Goal: Information Seeking & Learning: Learn about a topic

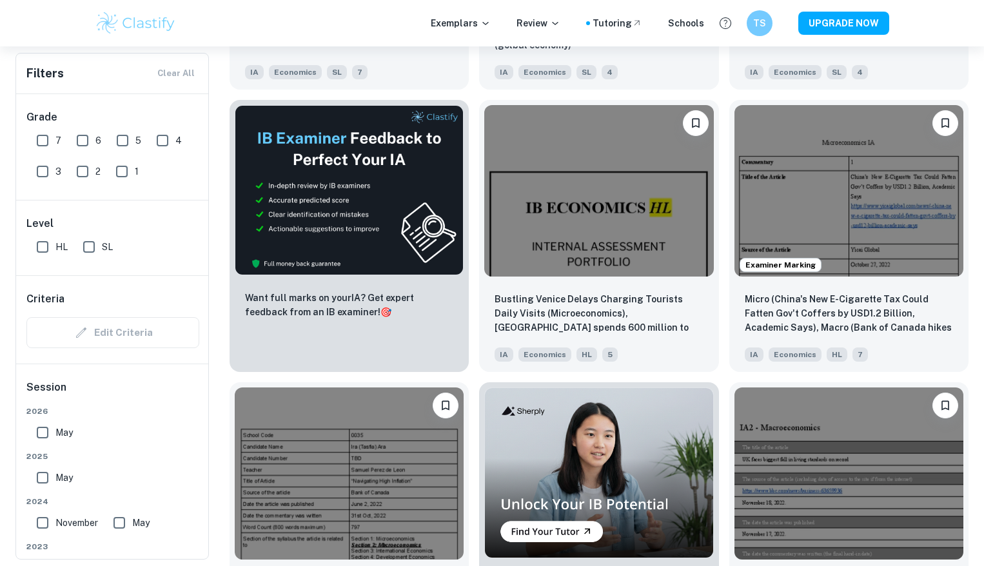
scroll to position [2059, 0]
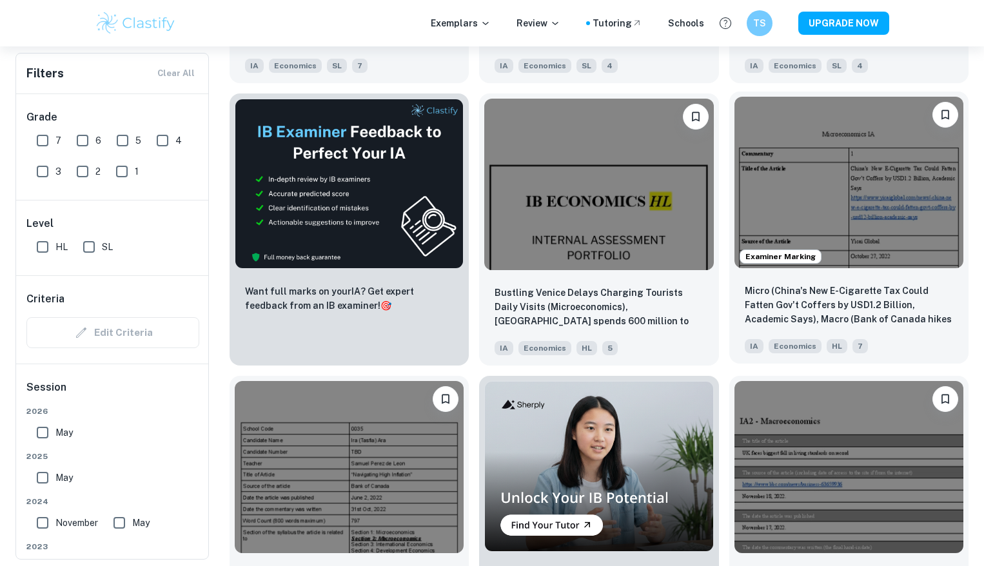
click at [774, 199] on img at bounding box center [848, 182] width 229 height 171
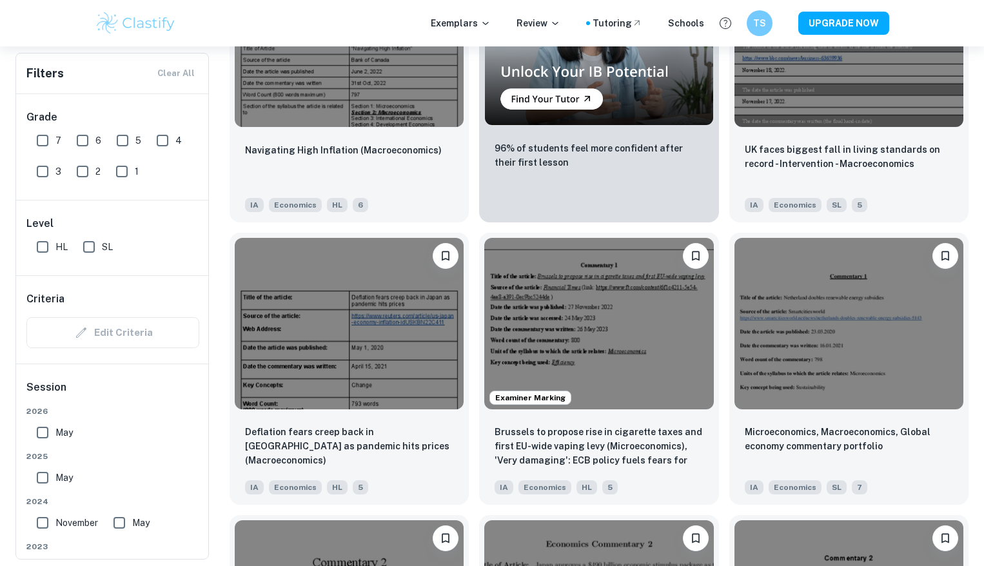
scroll to position [2486, 0]
click at [48, 146] on input "7" at bounding box center [43, 141] width 26 height 26
checkbox input "true"
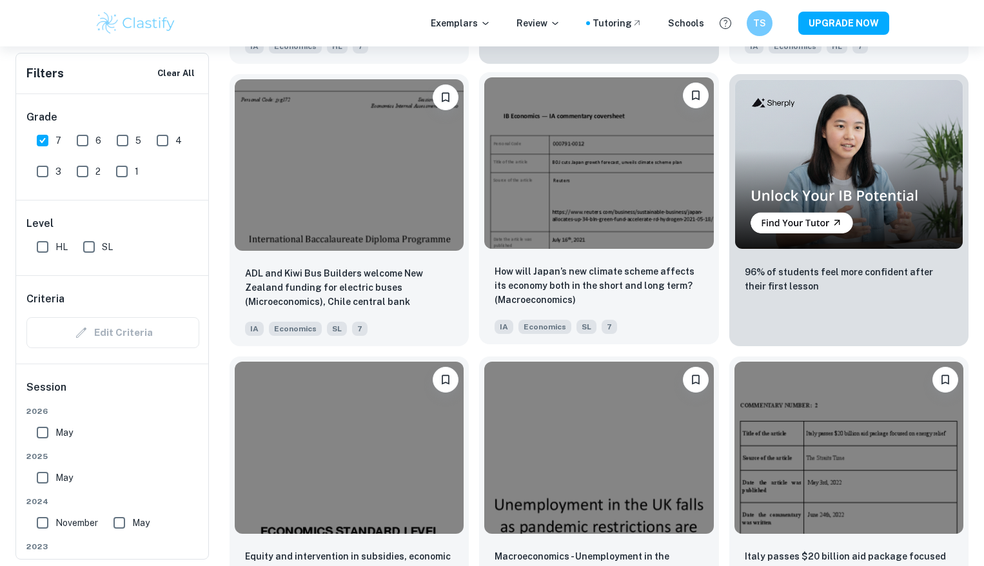
scroll to position [3803, 0]
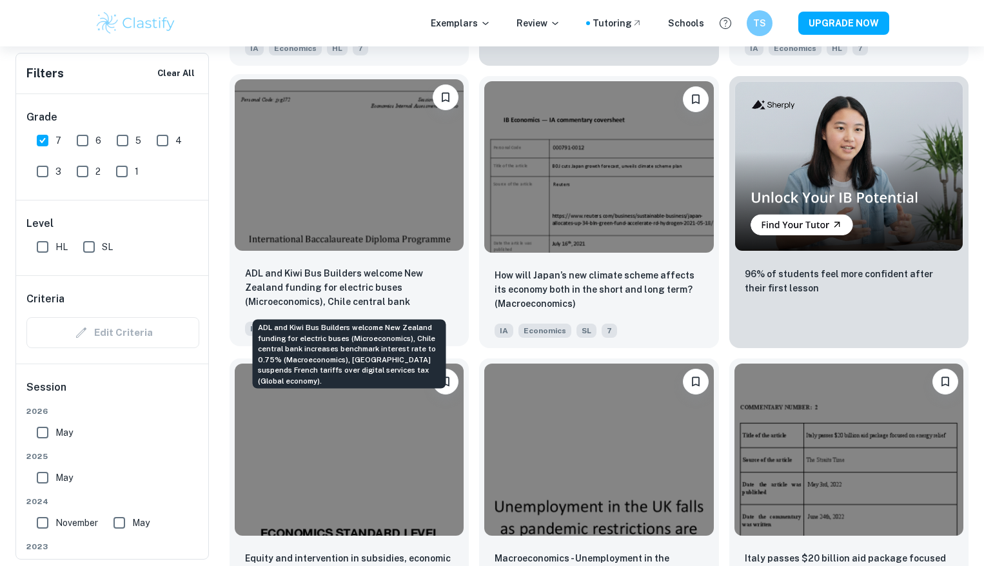
click at [402, 288] on p "ADL and Kiwi Bus Builders welcome New Zealand funding for electric buses (Micro…" at bounding box center [349, 288] width 208 height 44
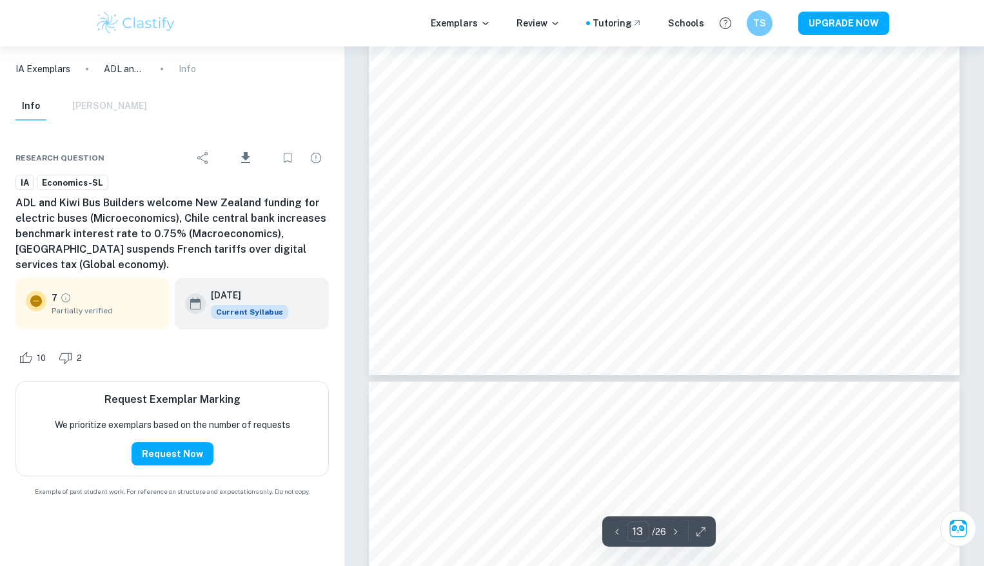
scroll to position [10810, 0]
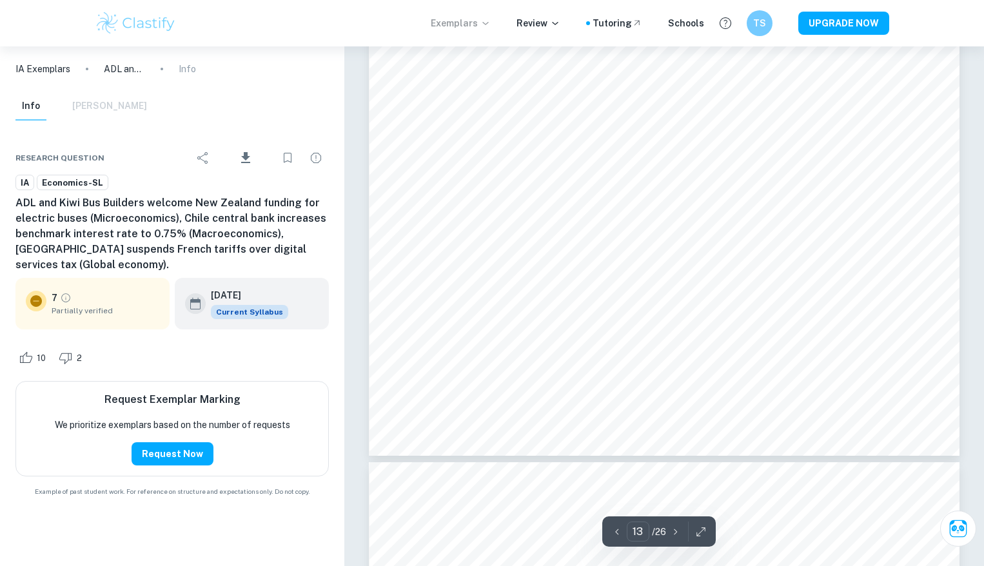
type input "5"
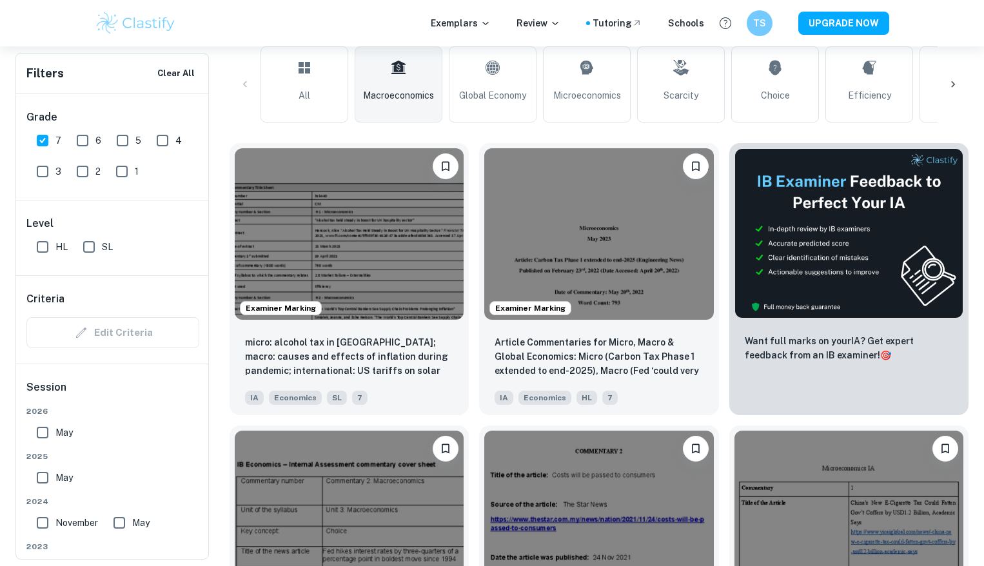
scroll to position [345, 0]
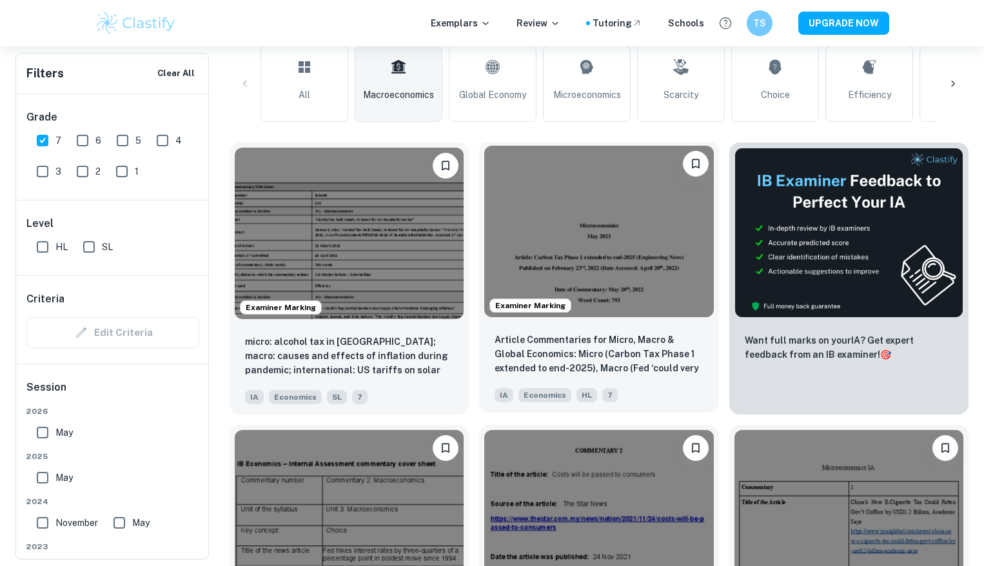
click at [674, 229] on img at bounding box center [598, 231] width 229 height 171
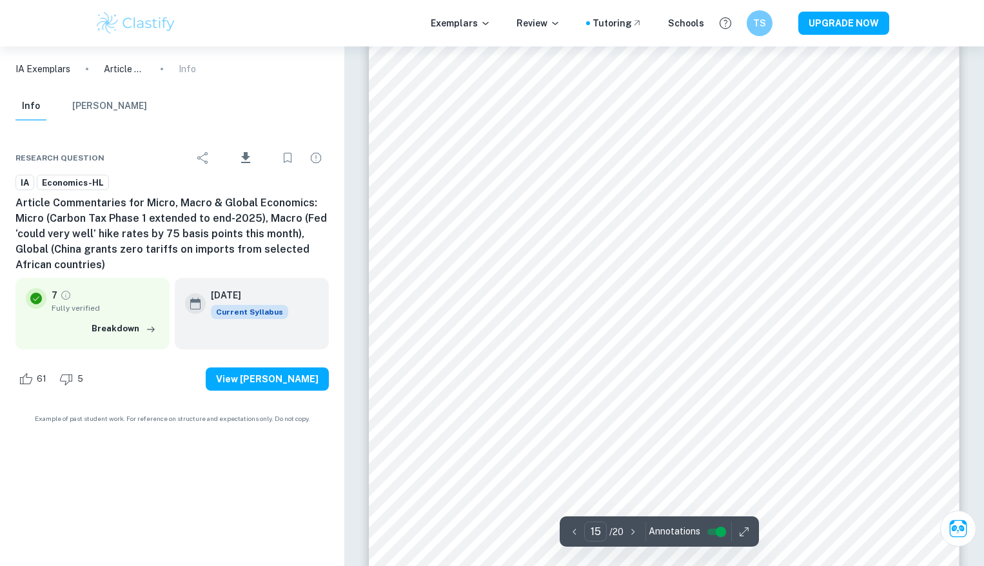
scroll to position [11220, 0]
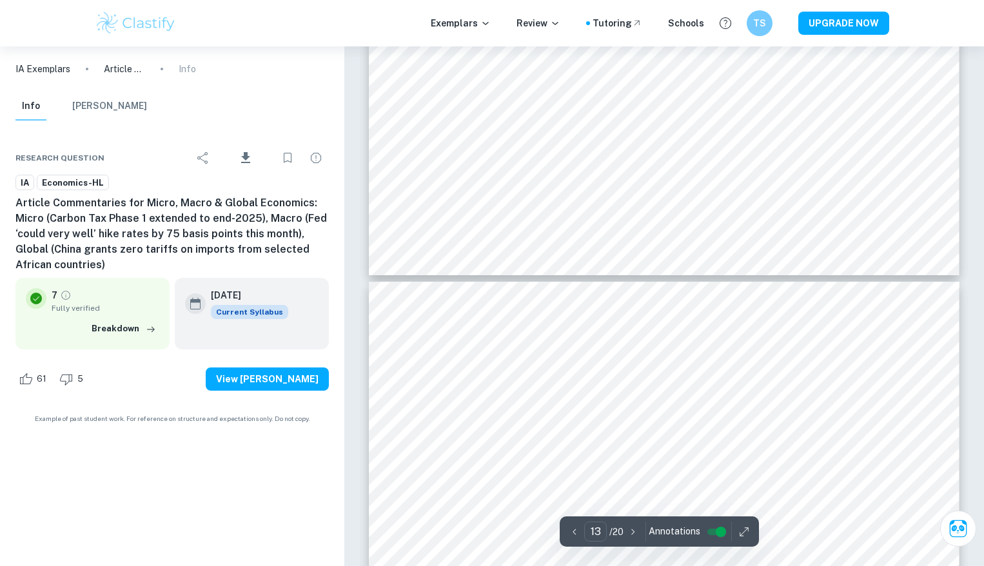
type input "12"
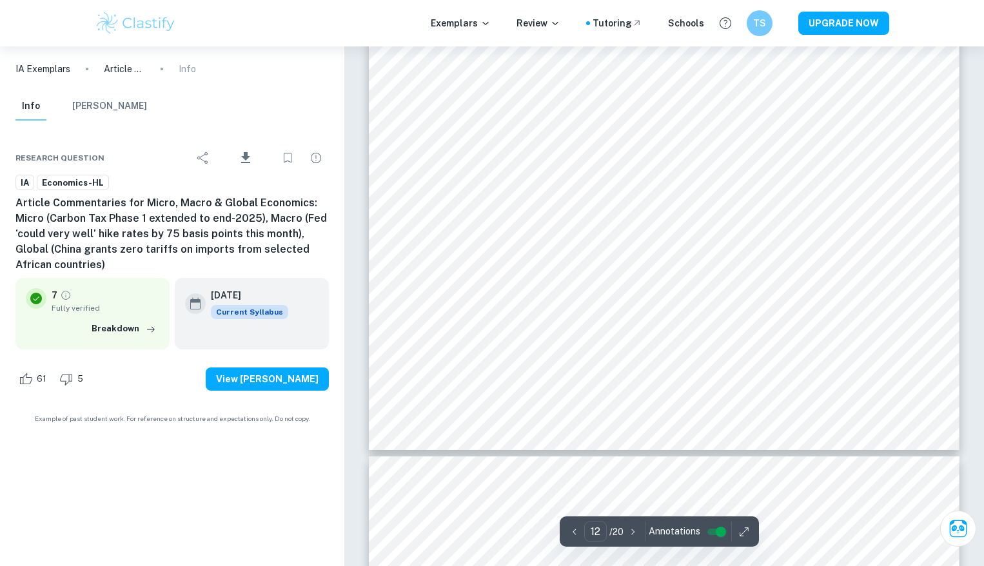
scroll to position [9126, 0]
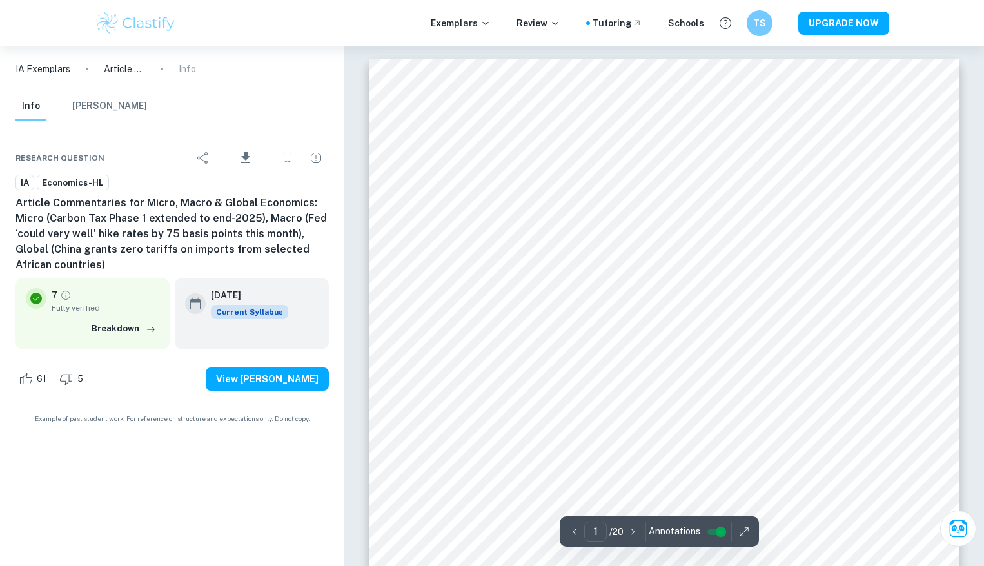
scroll to position [422, 0]
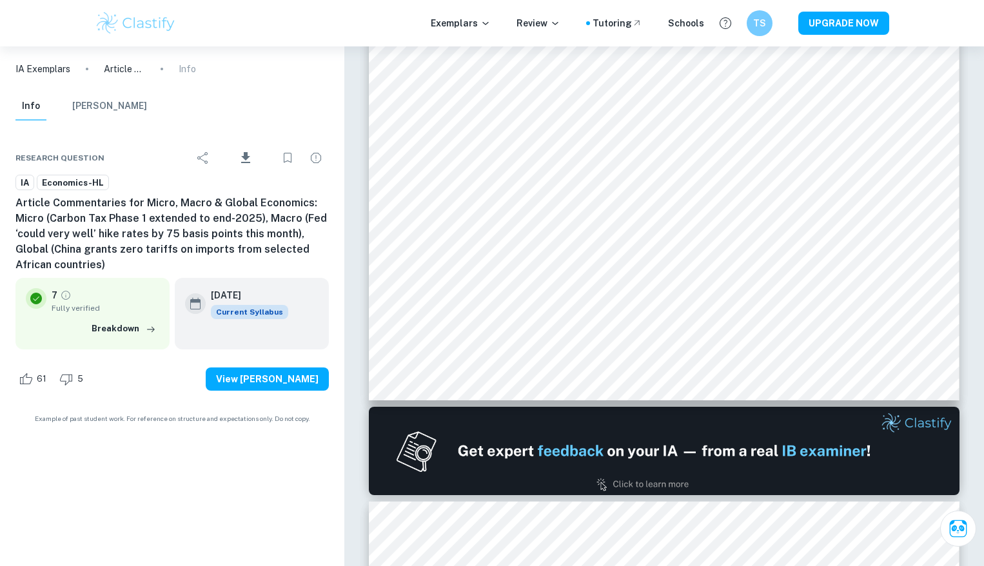
click at [121, 17] on img at bounding box center [136, 23] width 82 height 26
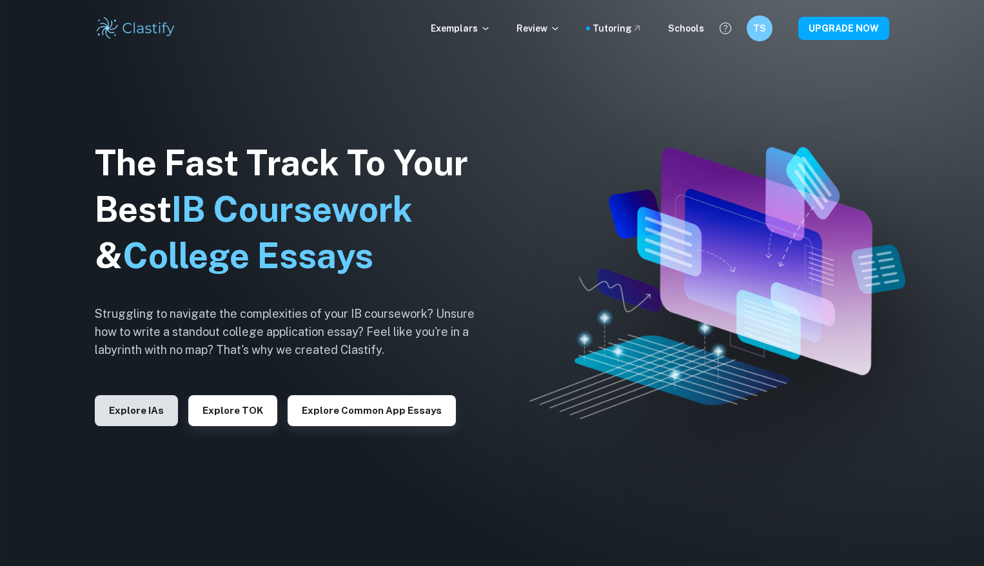
click at [155, 407] on button "Explore IAs" at bounding box center [136, 410] width 83 height 31
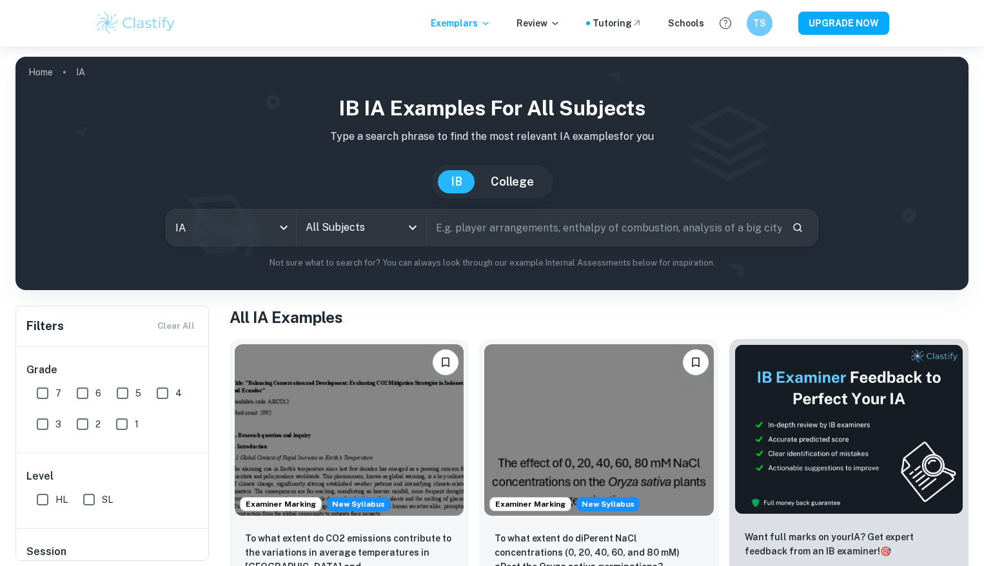
click at [44, 394] on input "7" at bounding box center [43, 393] width 26 height 26
checkbox input "true"
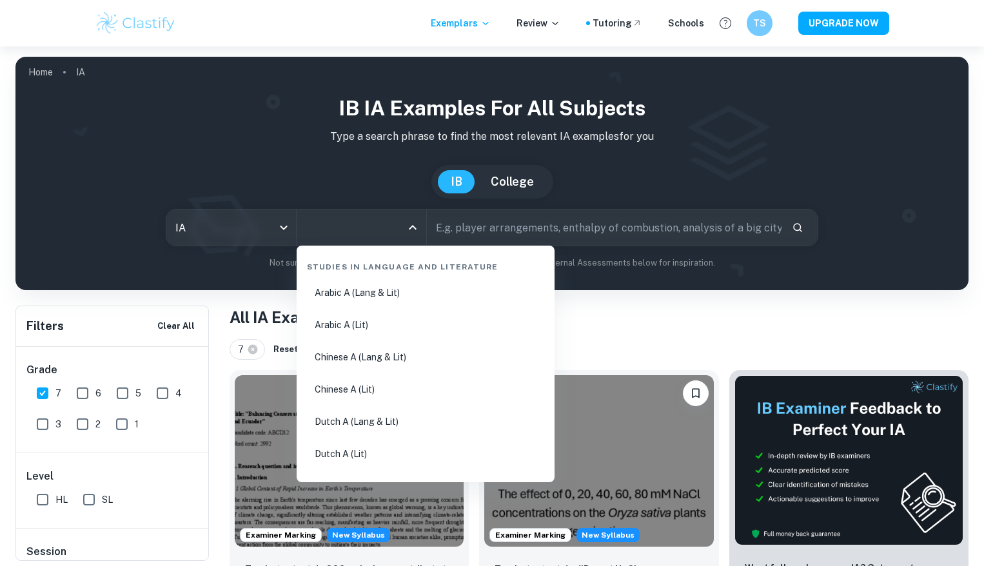
click at [349, 235] on input "All Subjects" at bounding box center [351, 227] width 99 height 24
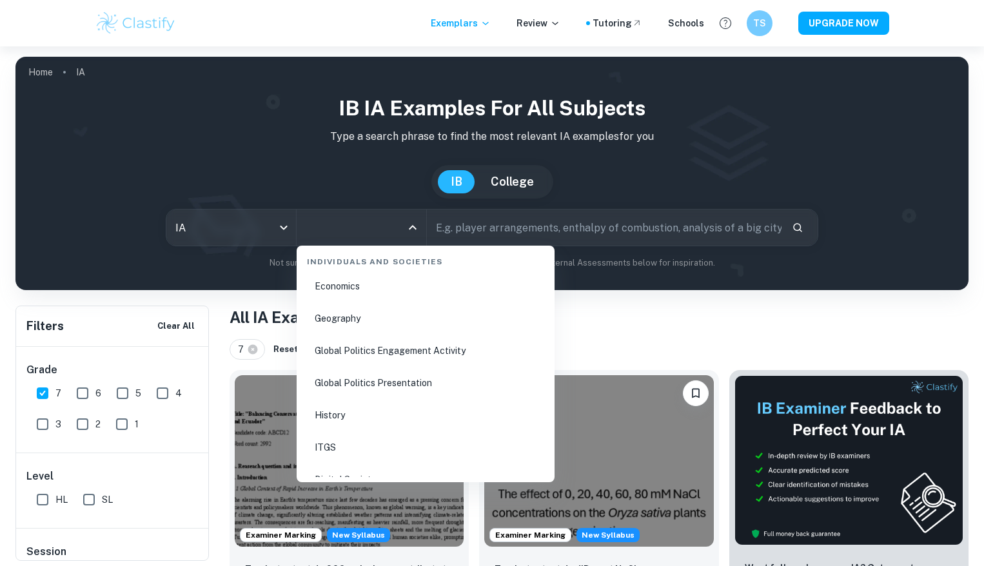
scroll to position [1633, 0]
click at [344, 291] on li "Economics" at bounding box center [426, 288] width 248 height 30
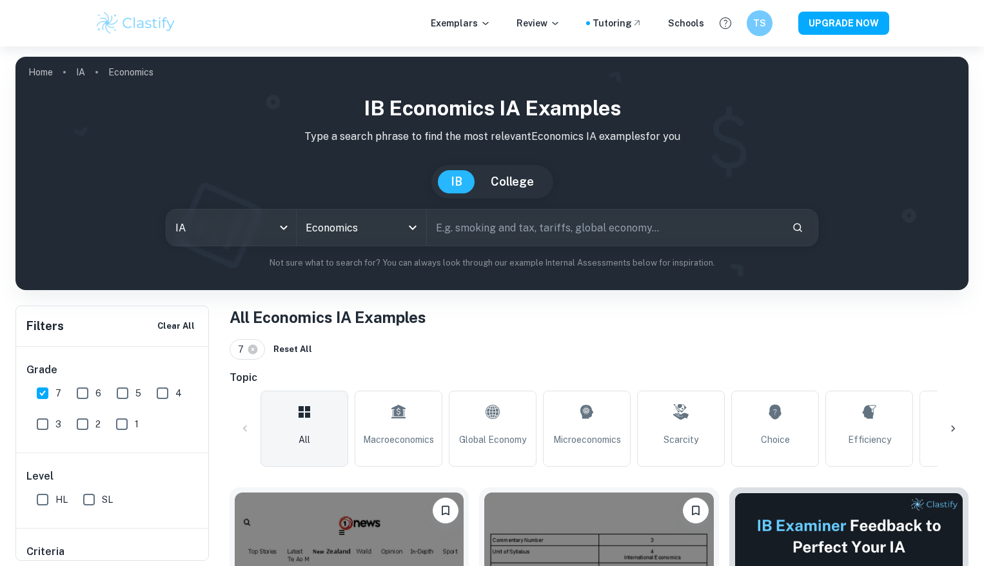
click at [486, 234] on input "text" at bounding box center [604, 228] width 355 height 36
type input "Expansionary fiscal policy"
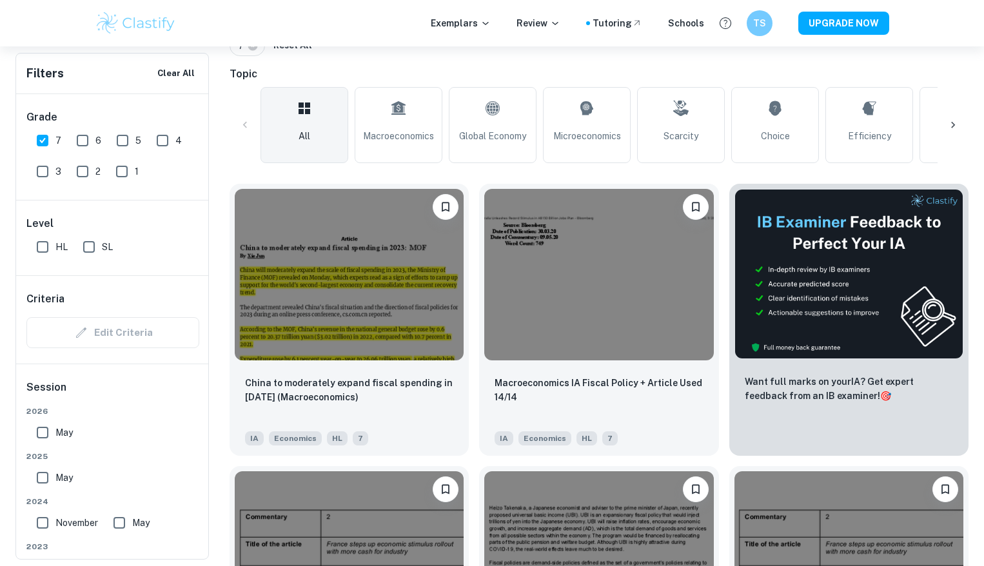
scroll to position [311, 0]
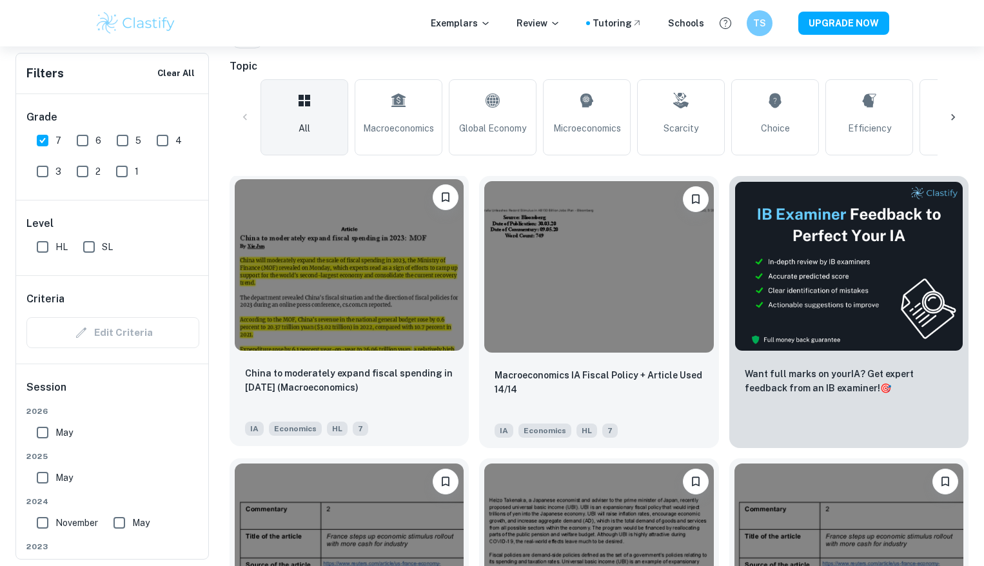
click at [400, 291] on img at bounding box center [349, 264] width 229 height 171
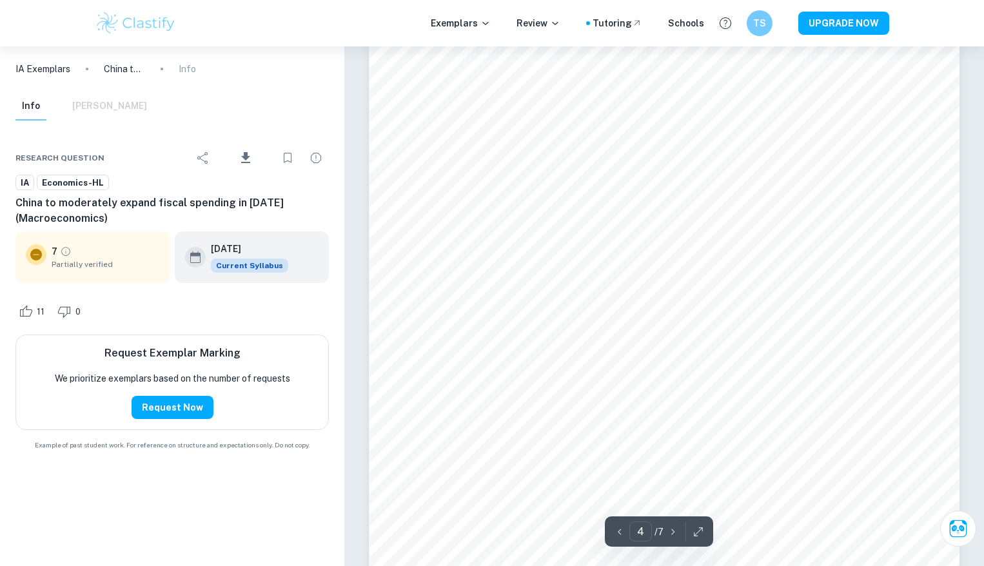
scroll to position [2745, 0]
type input "6"
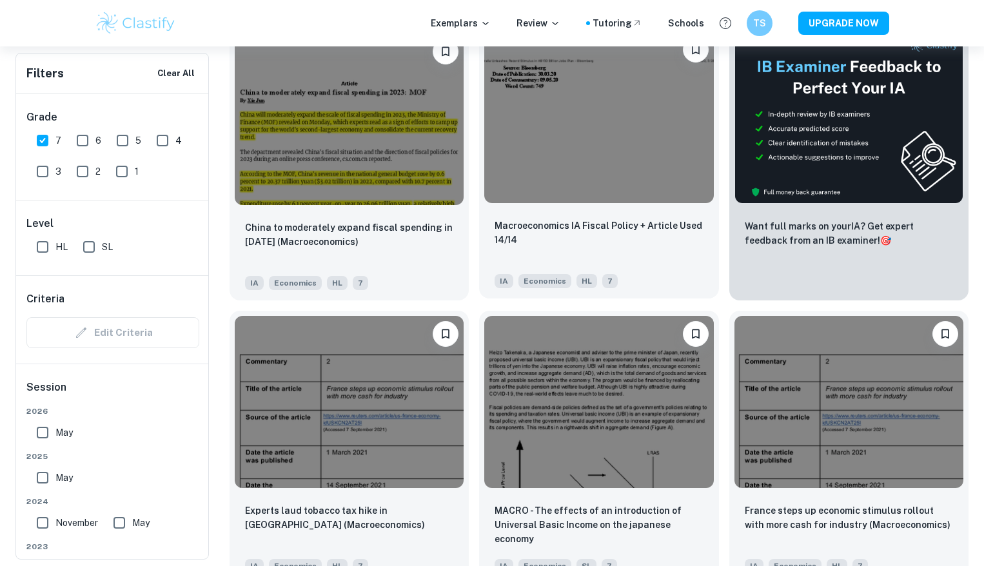
scroll to position [429, 0]
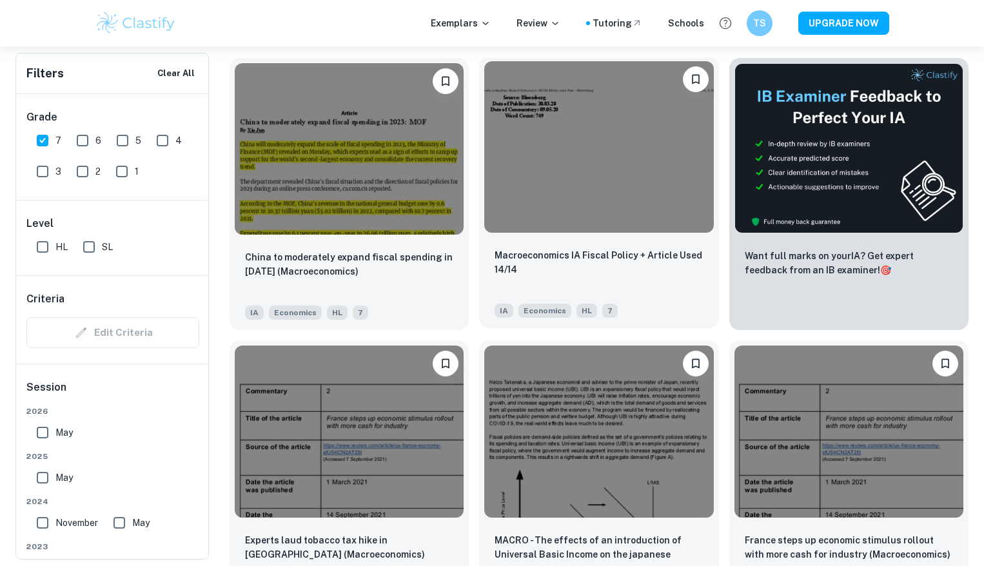
click at [587, 170] on img at bounding box center [598, 146] width 229 height 171
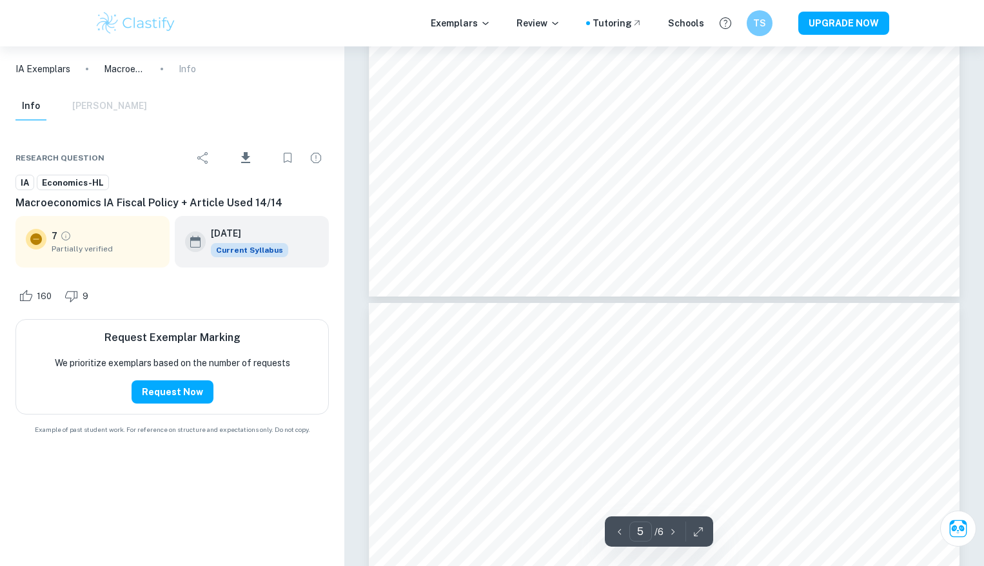
type input "6"
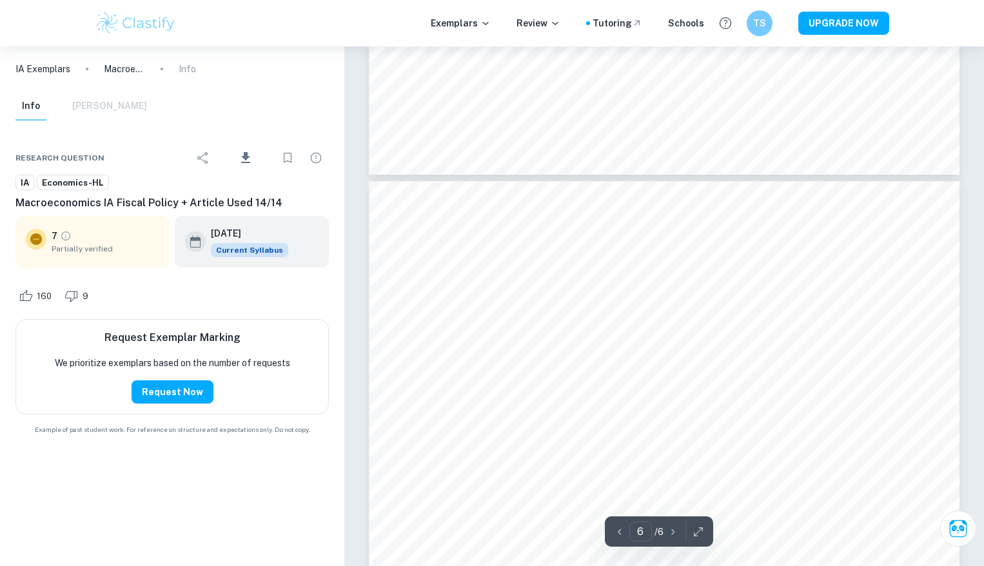
scroll to position [4737, 0]
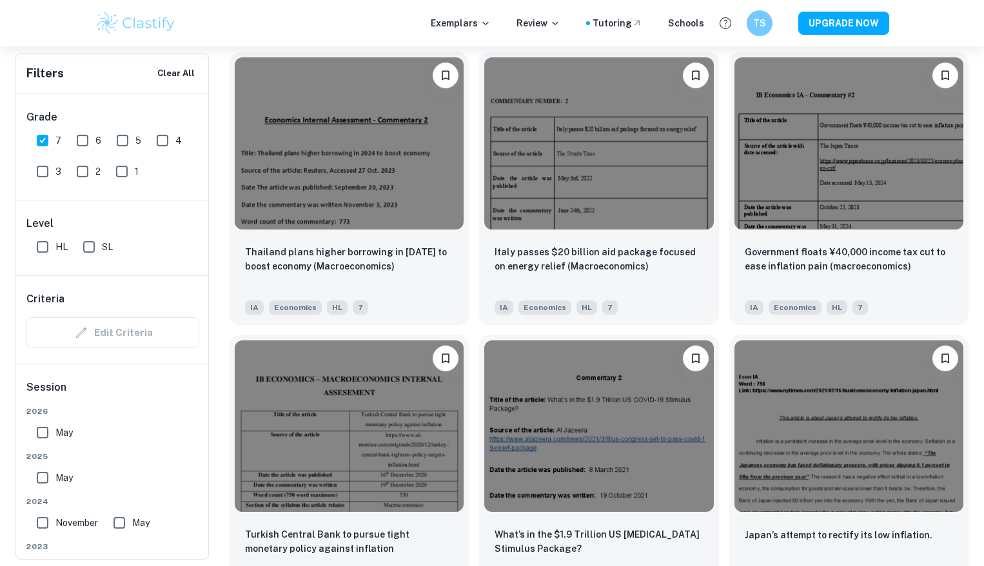
scroll to position [1281, 0]
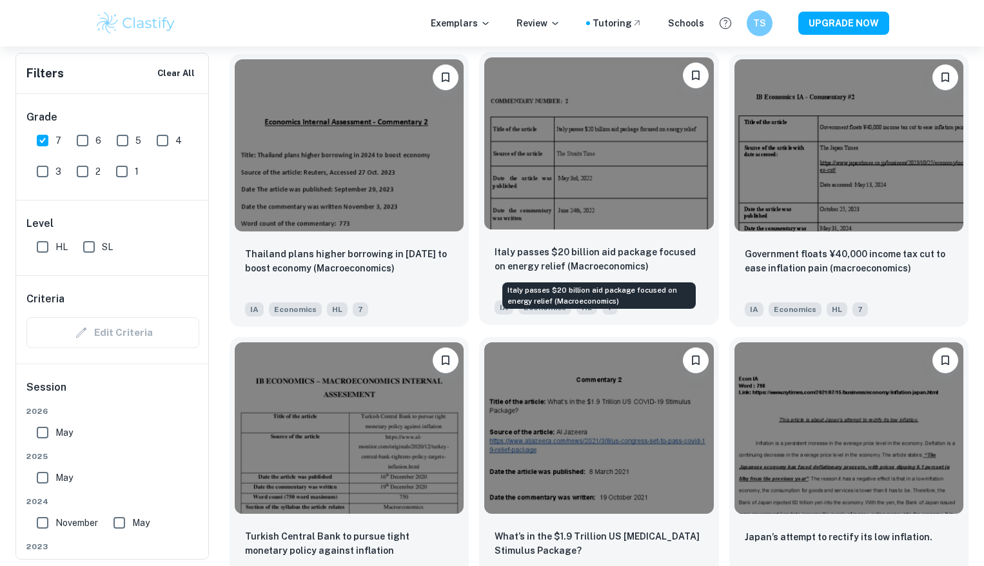
click at [594, 249] on p "Italy passes $20 billion aid package focused on energy relief (Macroeconomics)" at bounding box center [598, 259] width 208 height 28
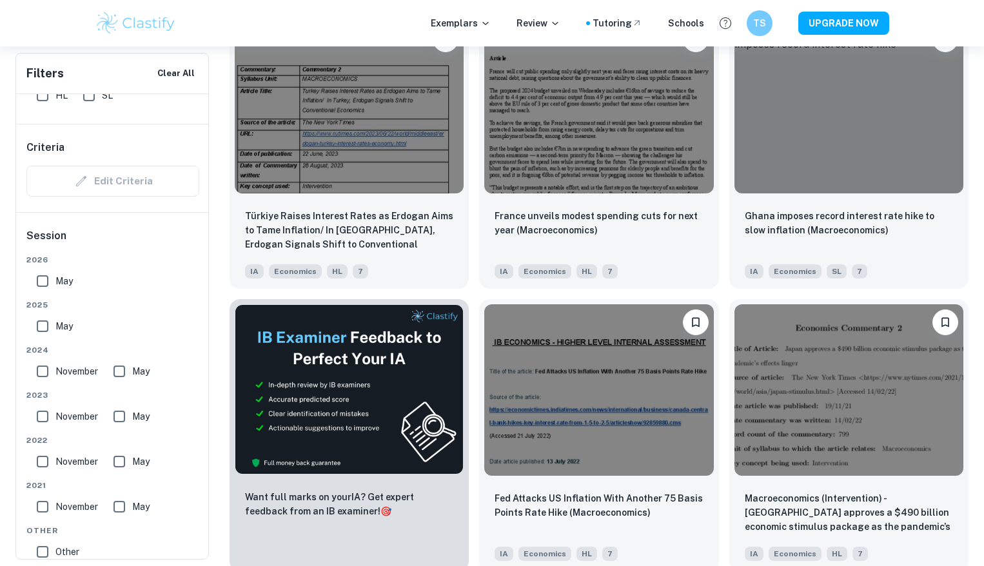
scroll to position [2053, 0]
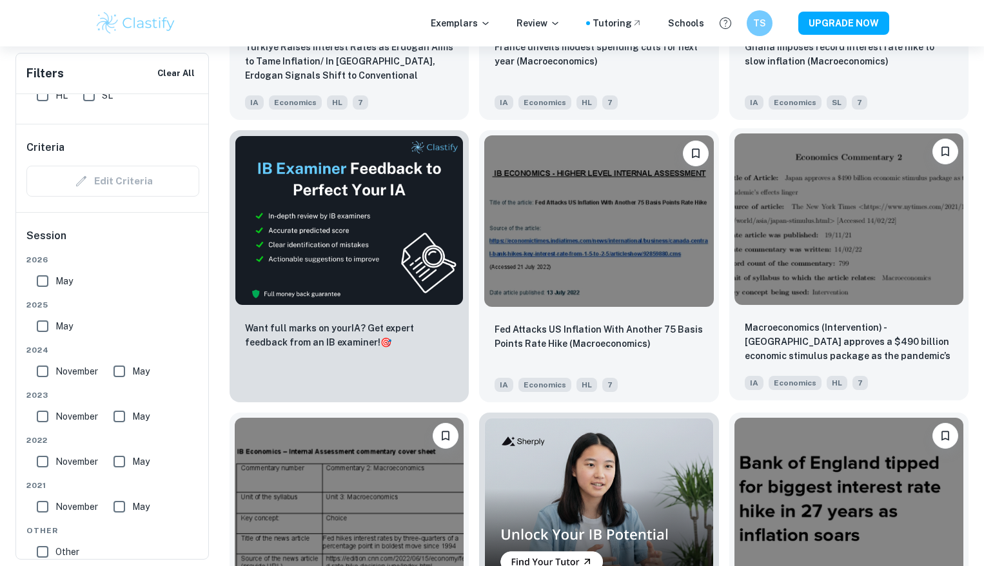
click at [919, 266] on img at bounding box center [848, 218] width 229 height 171
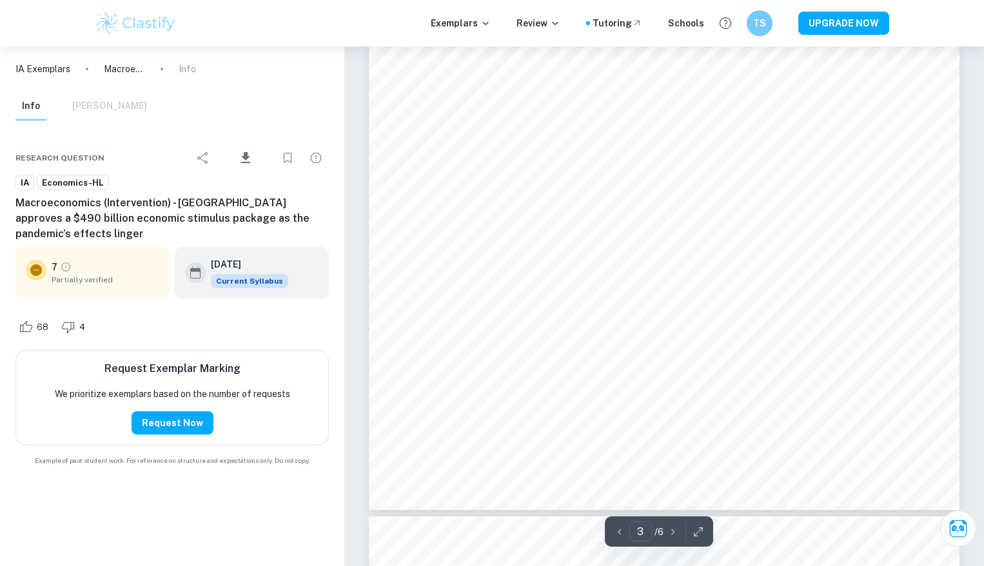
scroll to position [2257, 0]
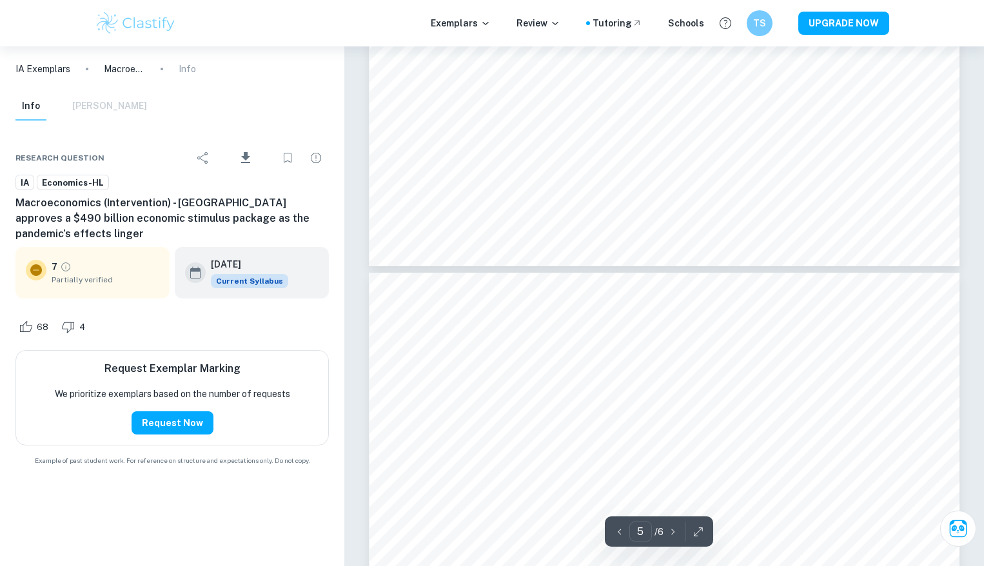
type input "6"
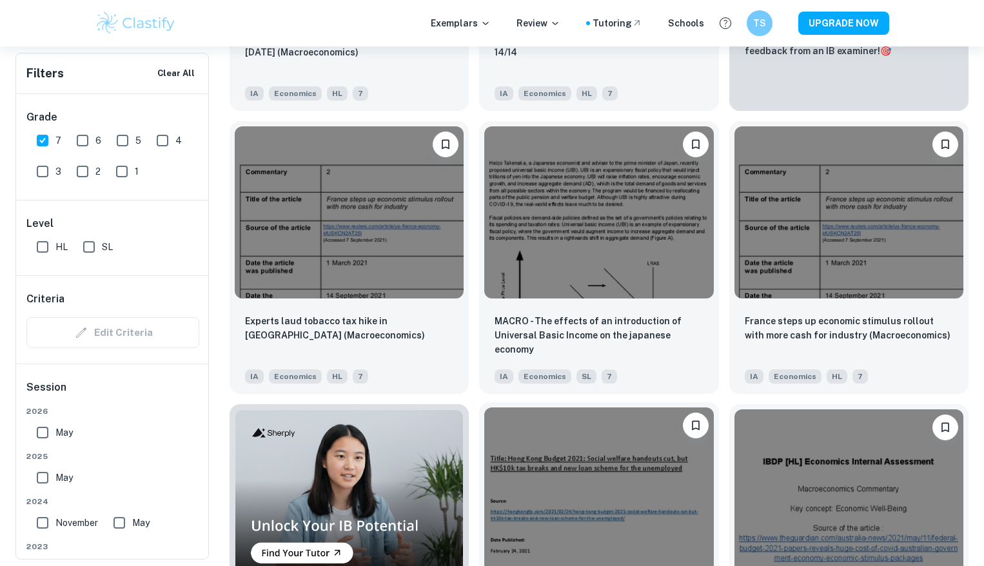
scroll to position [942, 0]
